Goal: Task Accomplishment & Management: Manage account settings

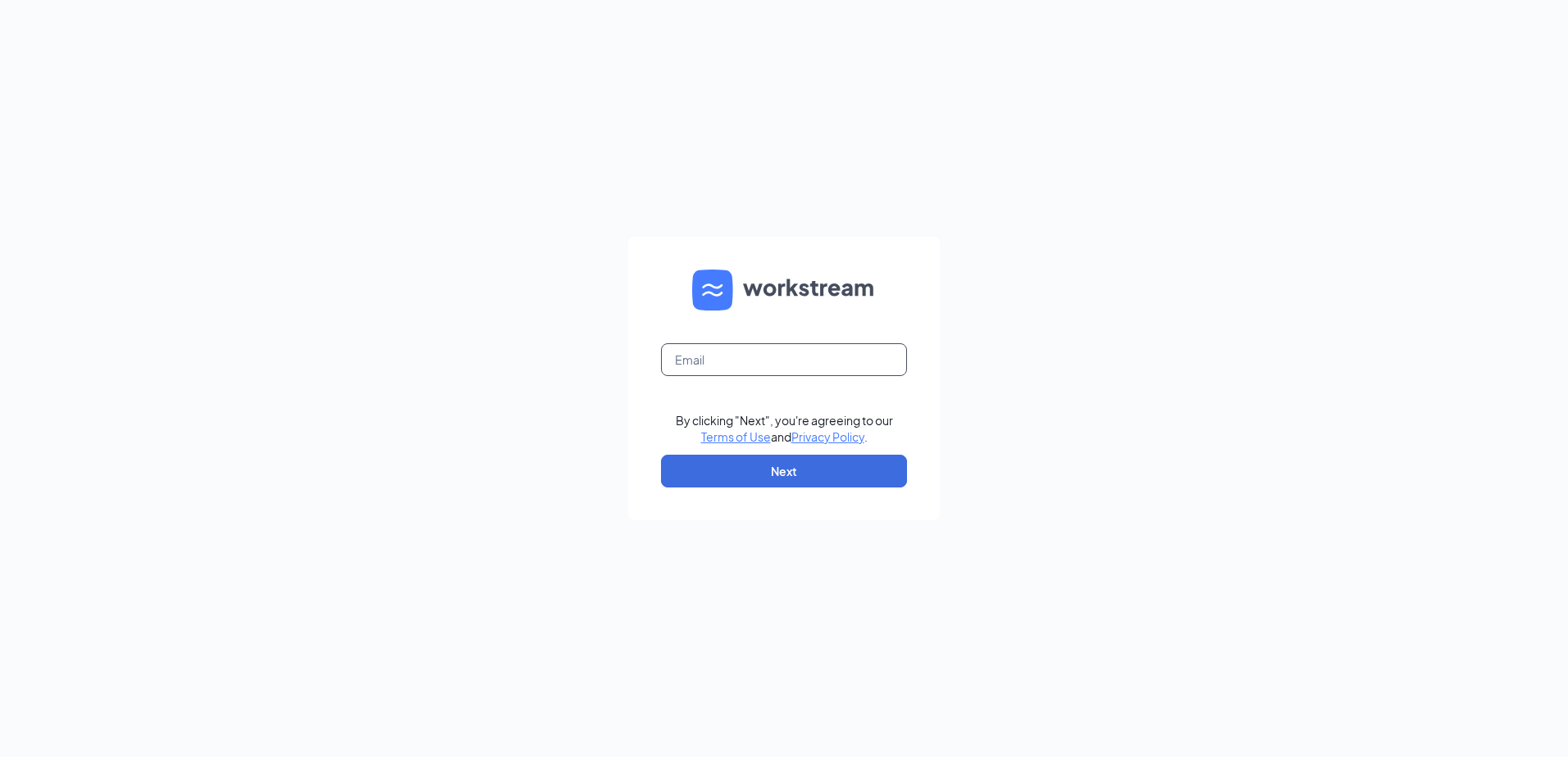
click at [730, 352] on input "text" at bounding box center [784, 360] width 246 height 33
type input "Cherylking@pottsculvers.com"
click at [775, 464] on button "Next" at bounding box center [784, 472] width 246 height 33
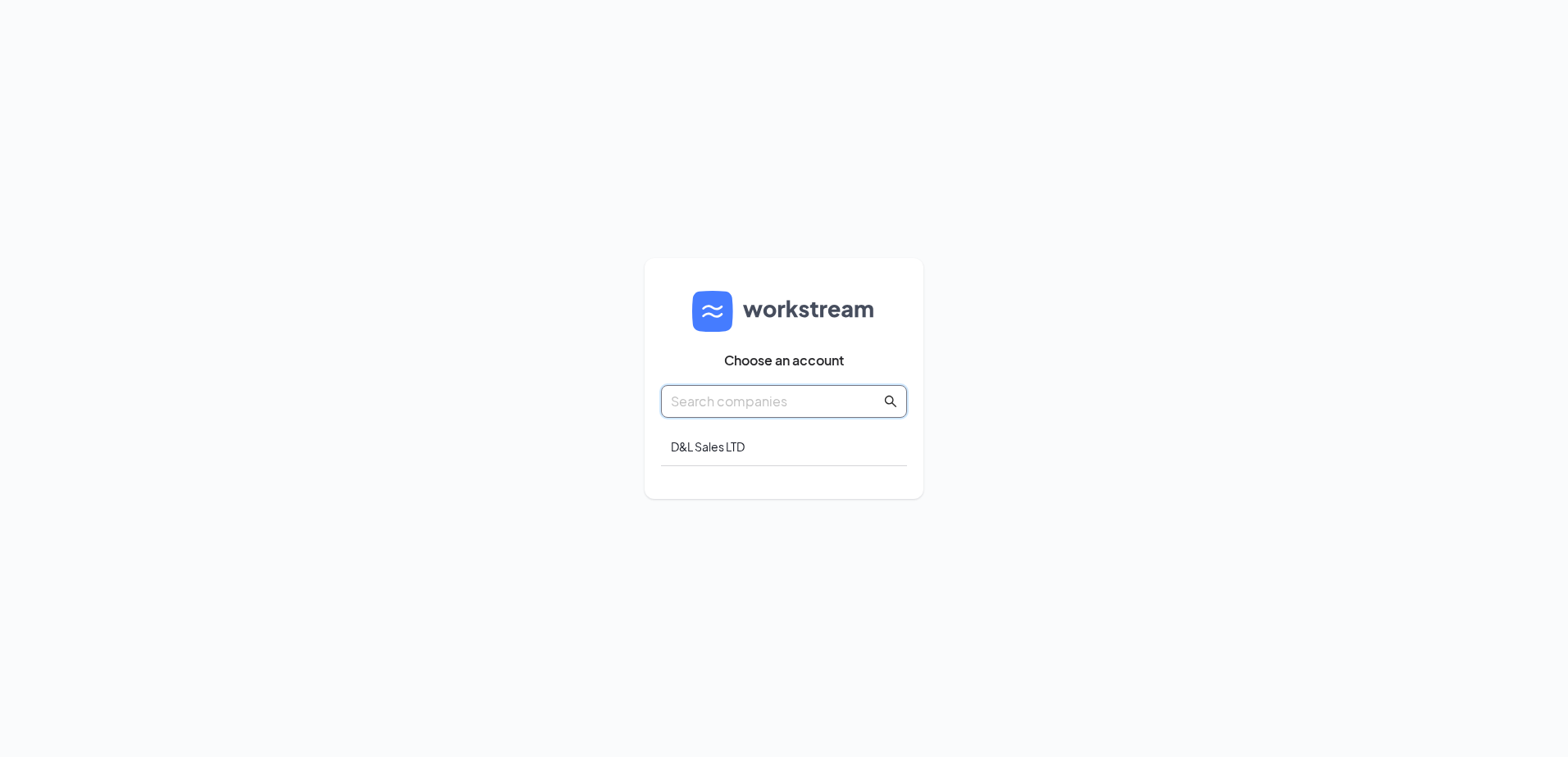
click at [803, 396] on input "text" at bounding box center [775, 401] width 210 height 21
click at [882, 398] on span at bounding box center [784, 401] width 246 height 33
click at [741, 449] on div "D&L Sales LTD" at bounding box center [784, 447] width 246 height 39
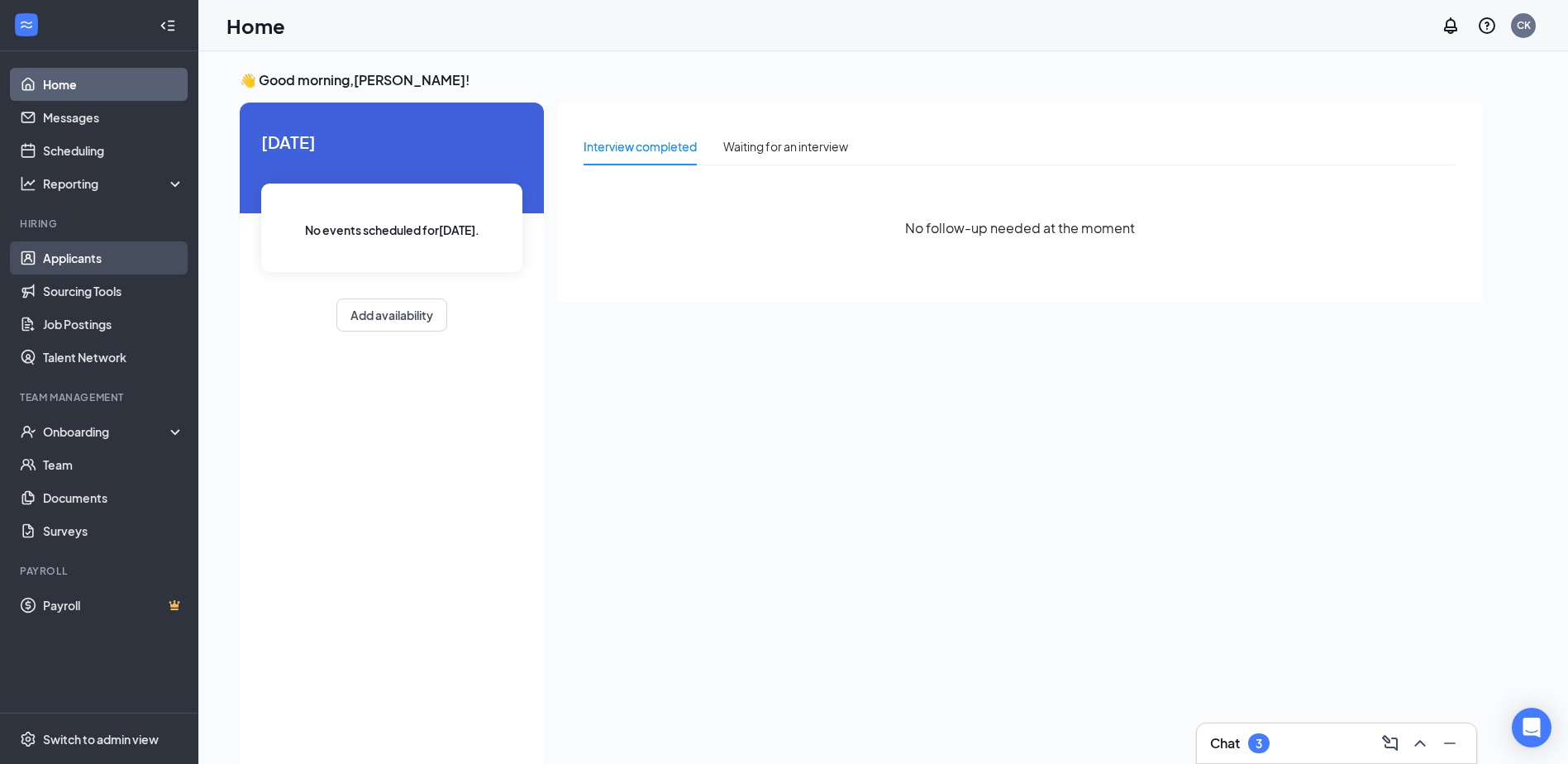
click at [86, 259] on link "Applicants" at bounding box center [113, 258] width 141 height 33
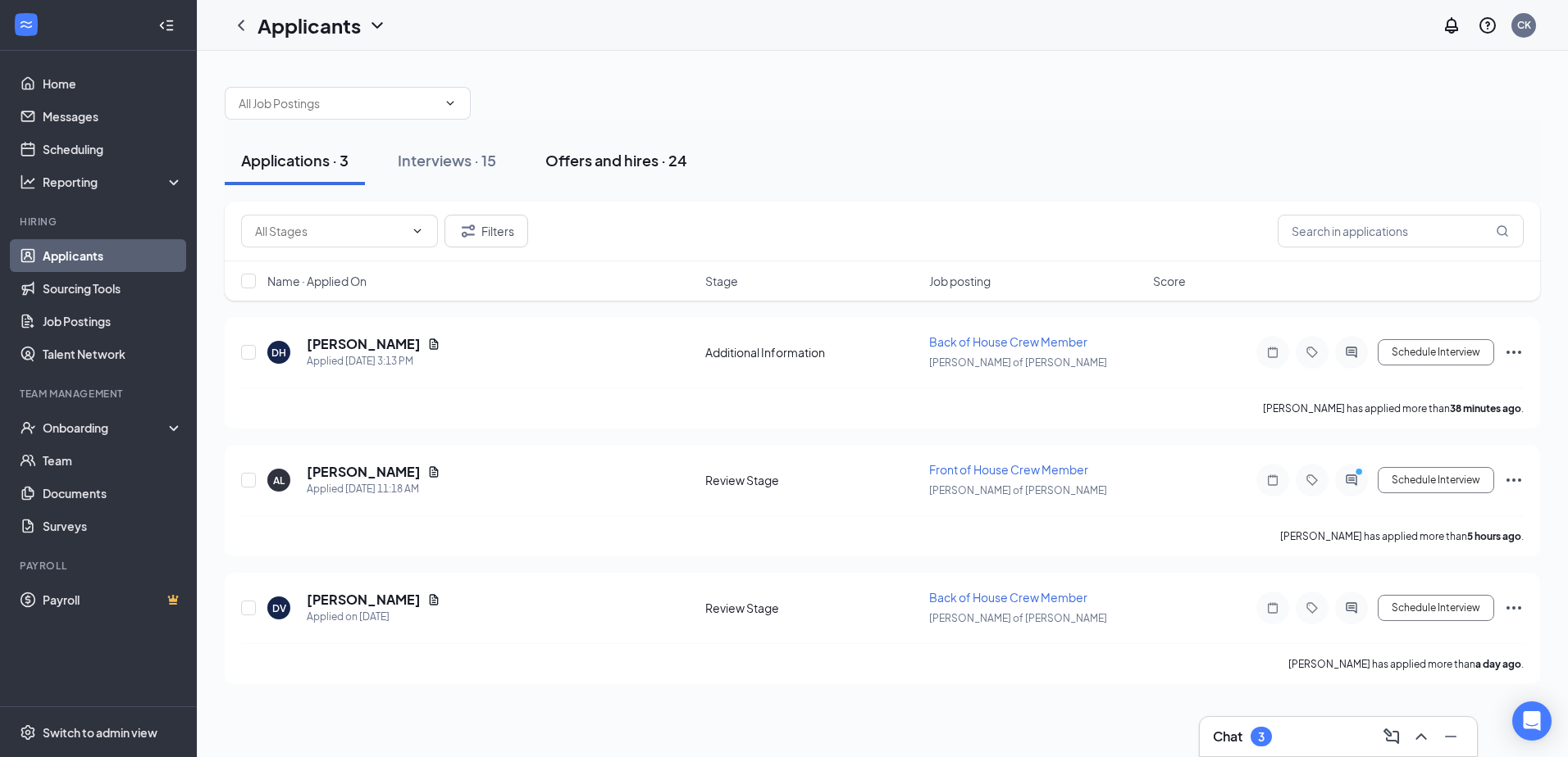
click at [626, 164] on div "Offers and hires · 24" at bounding box center [615, 160] width 142 height 21
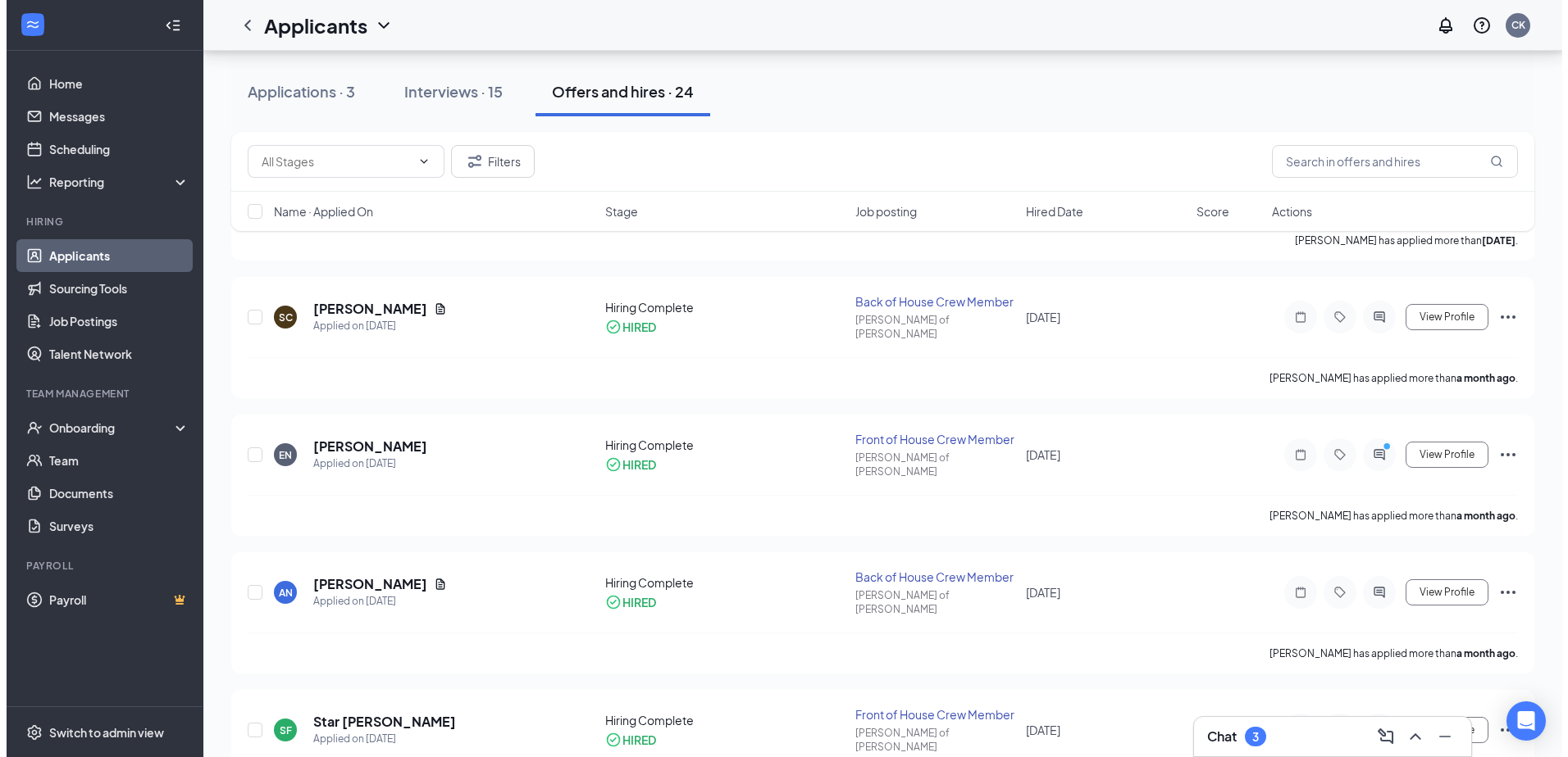
scroll to position [902, 0]
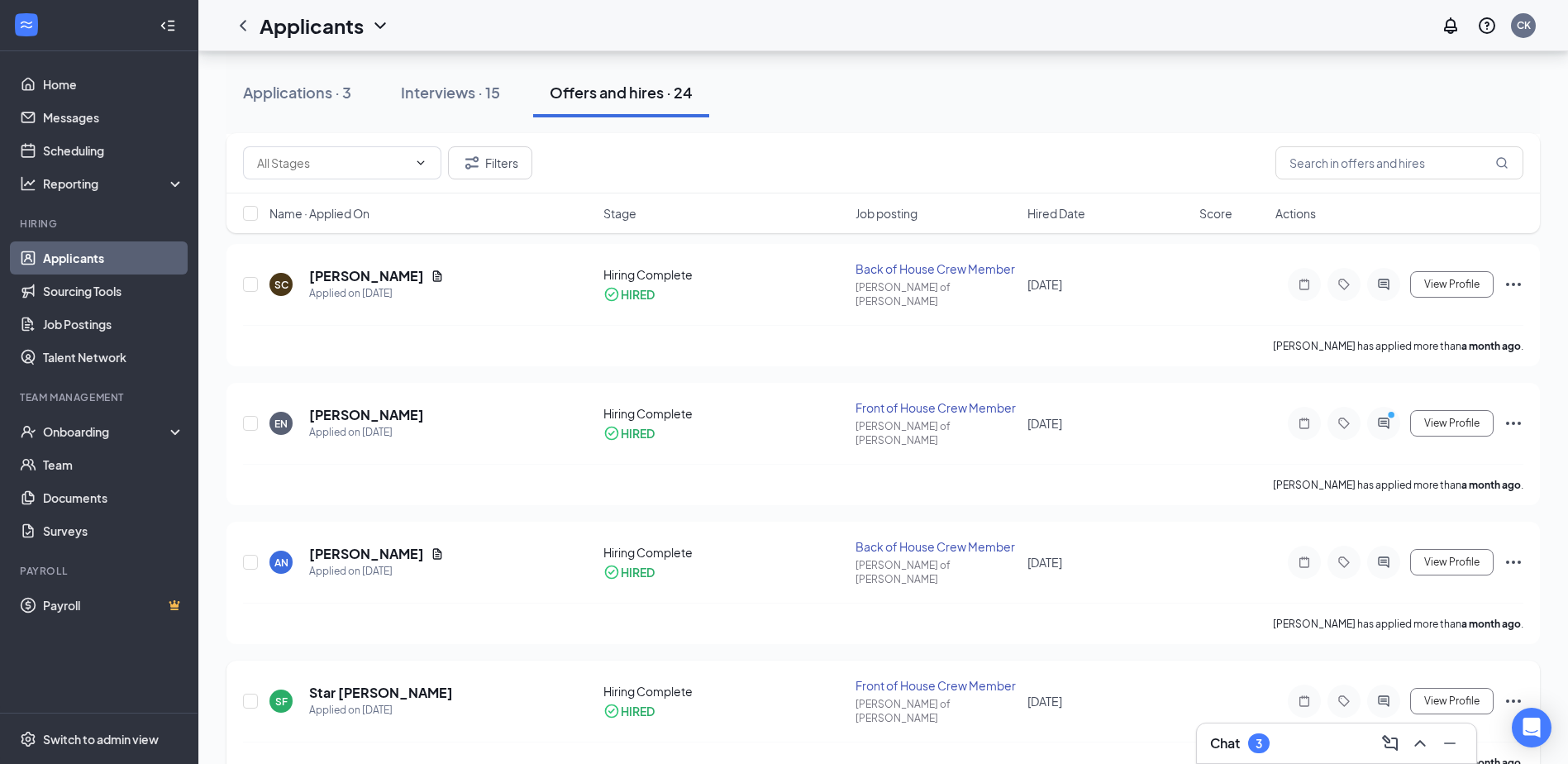
click at [370, 684] on div "Star [PERSON_NAME]" at bounding box center [381, 693] width 144 height 18
click at [344, 684] on h5 "Star [PERSON_NAME]" at bounding box center [381, 693] width 144 height 18
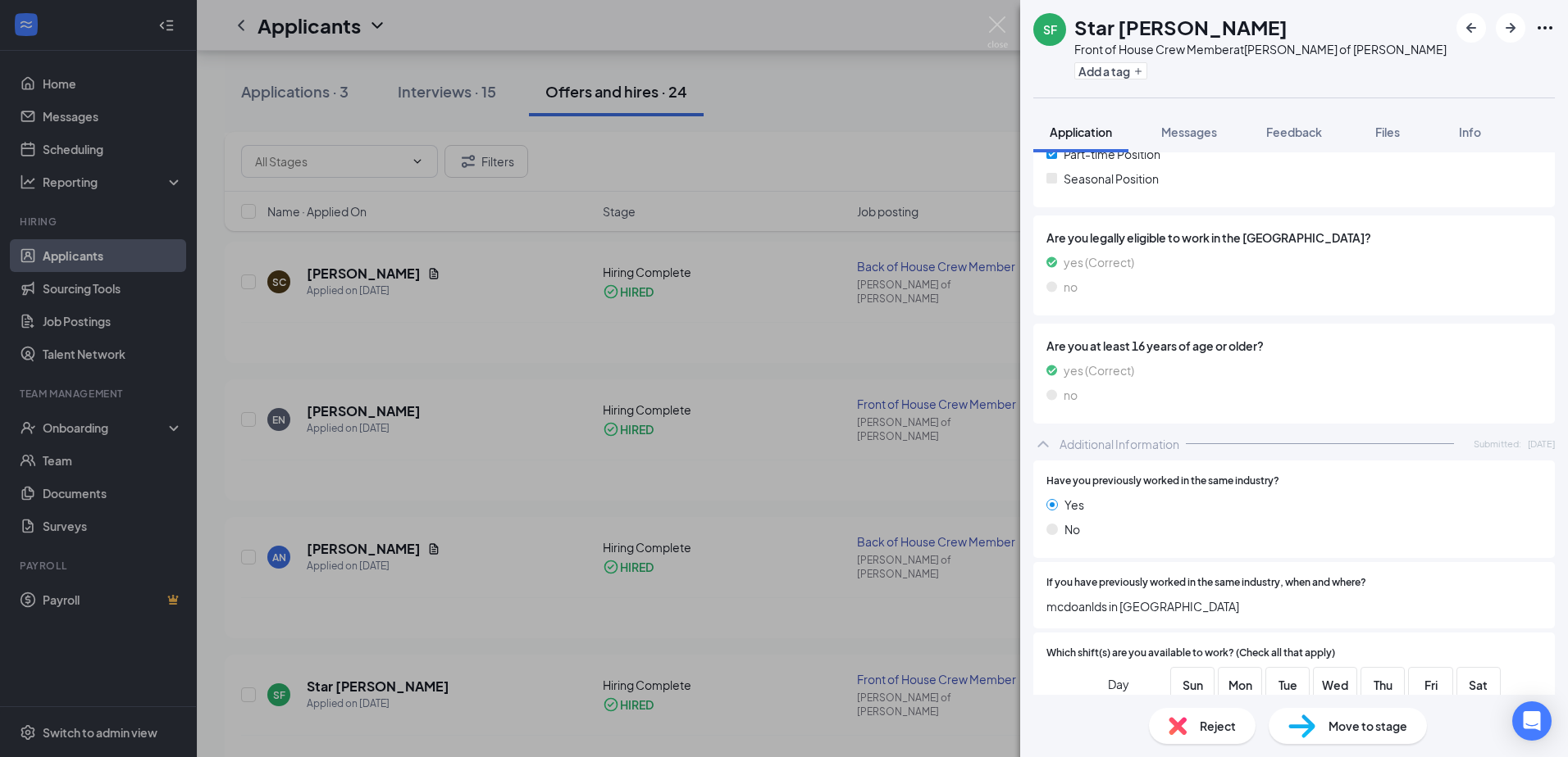
scroll to position [631, 0]
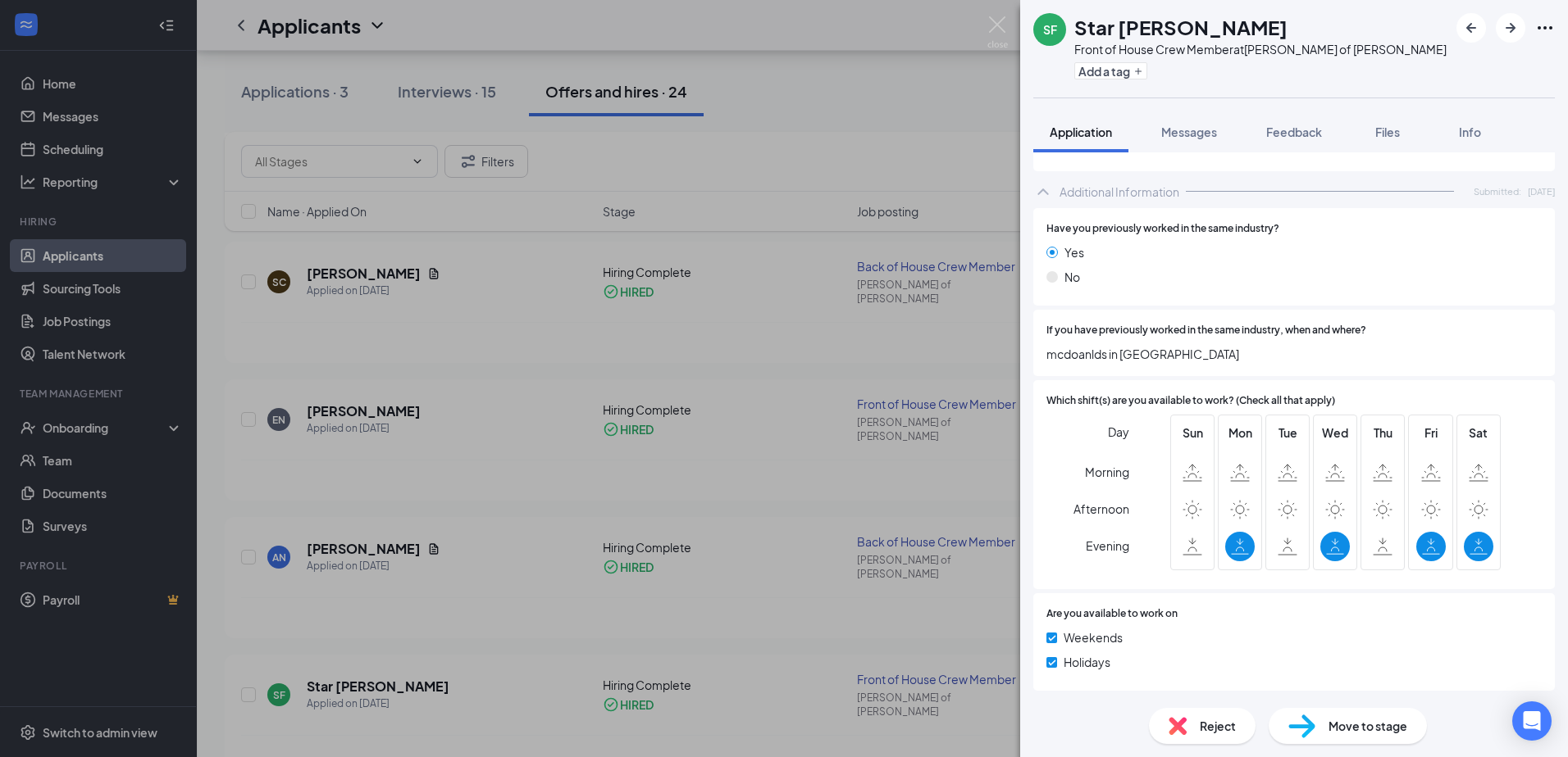
click at [1285, 254] on div "Yes" at bounding box center [1294, 252] width 495 height 18
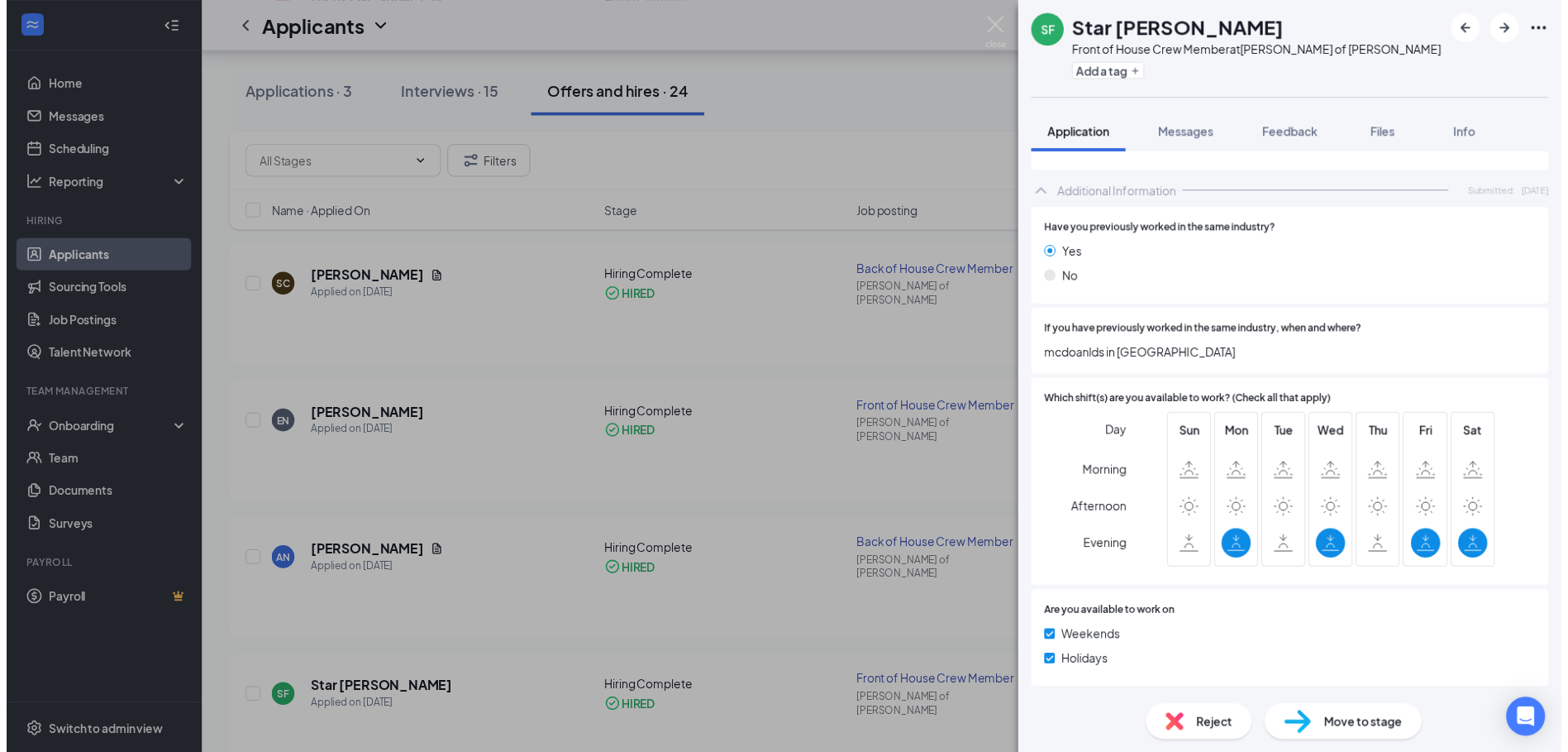
scroll to position [630, 0]
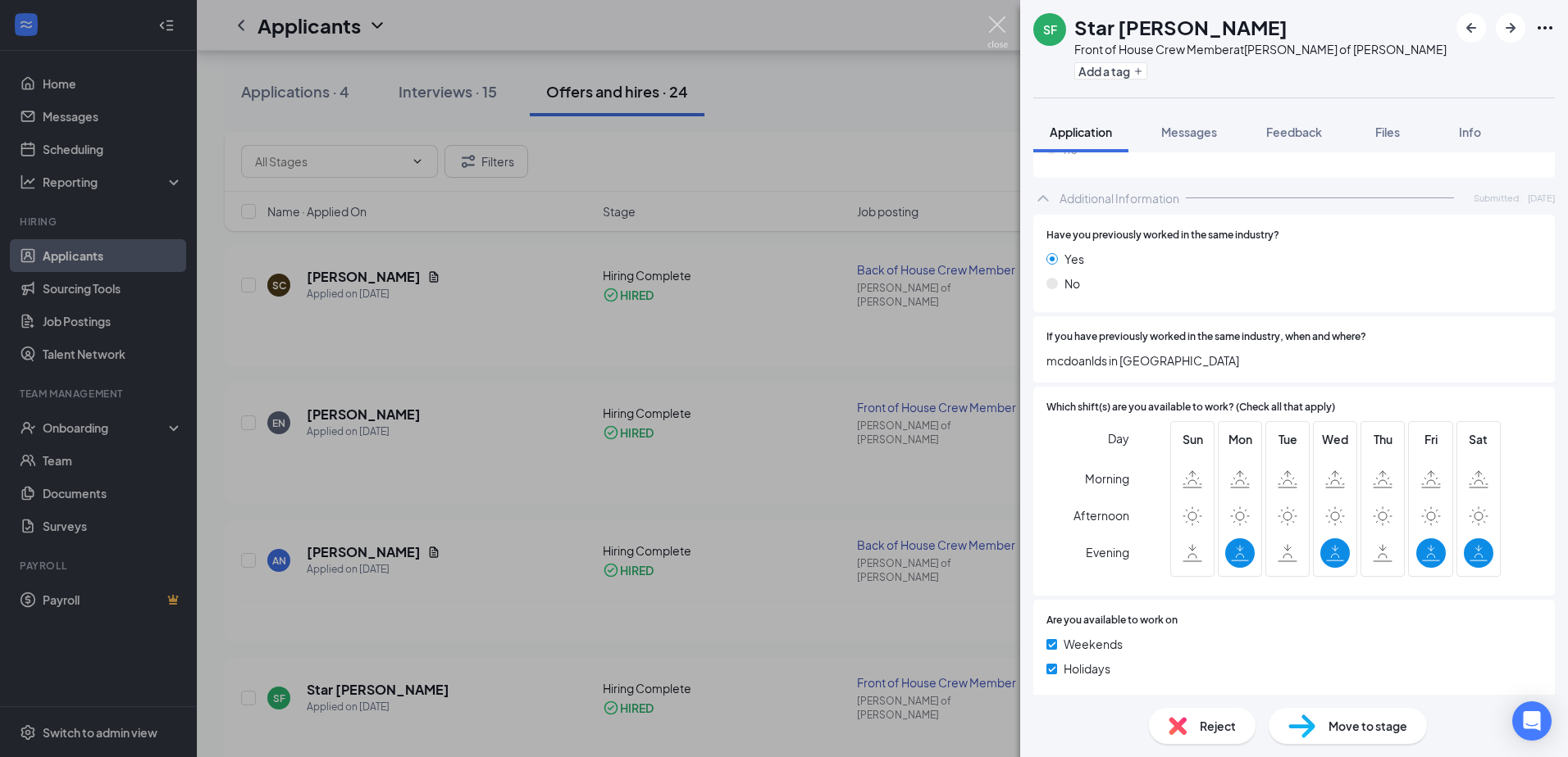
click at [993, 21] on img at bounding box center [997, 32] width 21 height 32
